Goal: Task Accomplishment & Management: Manage account settings

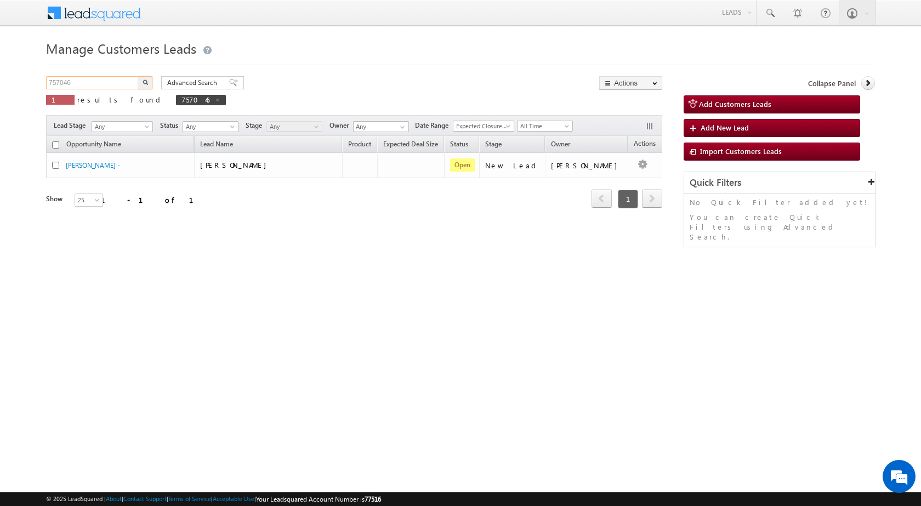
click at [88, 87] on input "757046" at bounding box center [93, 82] width 94 height 13
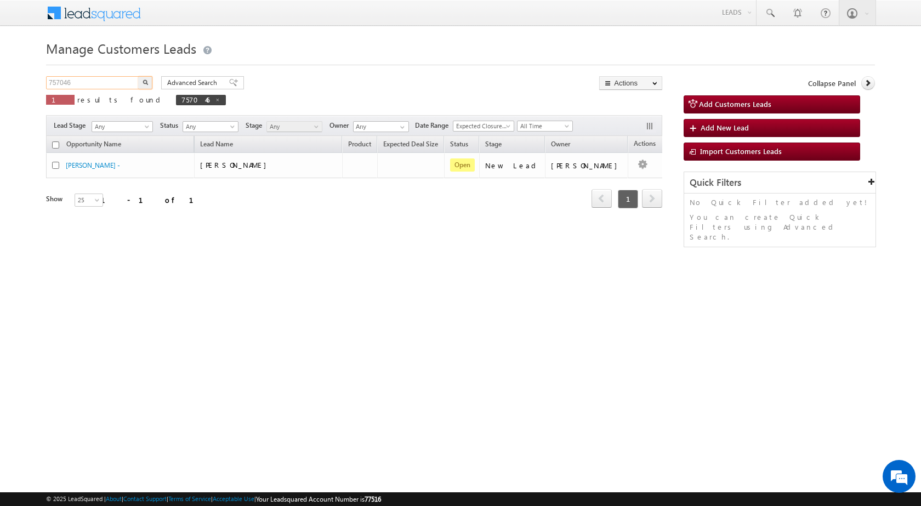
paste input "61399"
type input "761399"
click at [150, 84] on button "button" at bounding box center [145, 82] width 14 height 13
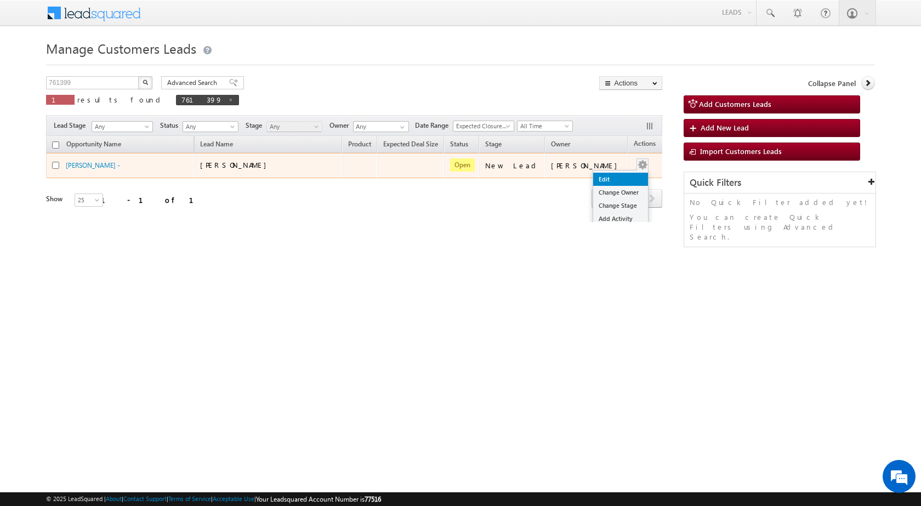
click at [595, 179] on link "Edit" at bounding box center [620, 179] width 55 height 13
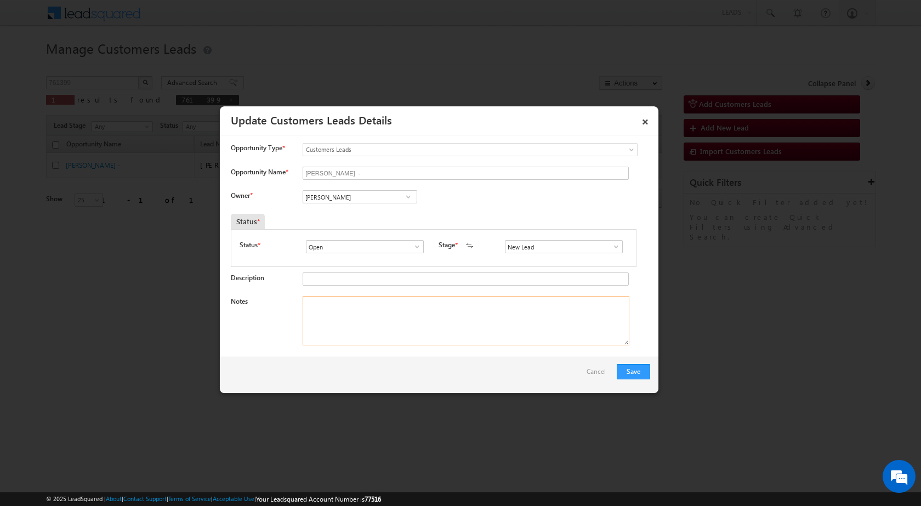
click at [385, 321] on textarea "Notes" at bounding box center [466, 320] width 327 height 49
paste textarea "761399 / [PERSON_NAME] / 7060309284 / CONSTRUCTION / 247340 TO SAHARANPUR / OWN…"
type textarea "761399 / [PERSON_NAME] / 7060309284 / CONSTRUCTION / 247340 TO SAHARANPUR / OWN…"
click at [411, 199] on span at bounding box center [408, 196] width 11 height 9
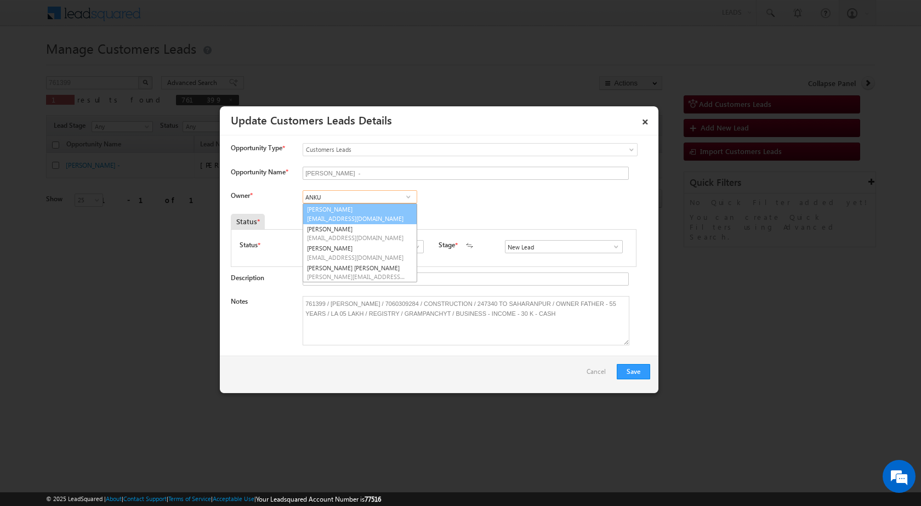
click at [378, 210] on link "[PERSON_NAME] [EMAIL_ADDRESS][DOMAIN_NAME]" at bounding box center [360, 213] width 115 height 21
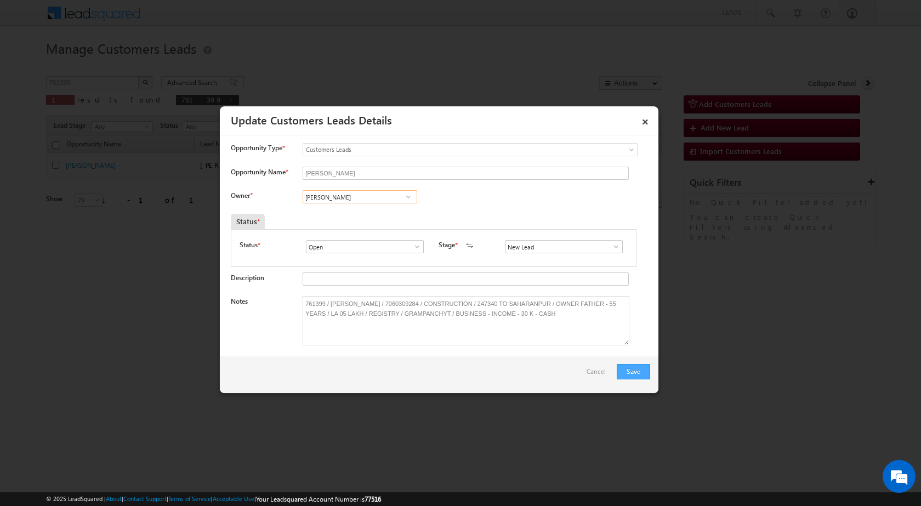
type input "[PERSON_NAME]"
click at [635, 370] on button "Save" at bounding box center [633, 371] width 33 height 15
